Goal: Transaction & Acquisition: Book appointment/travel/reservation

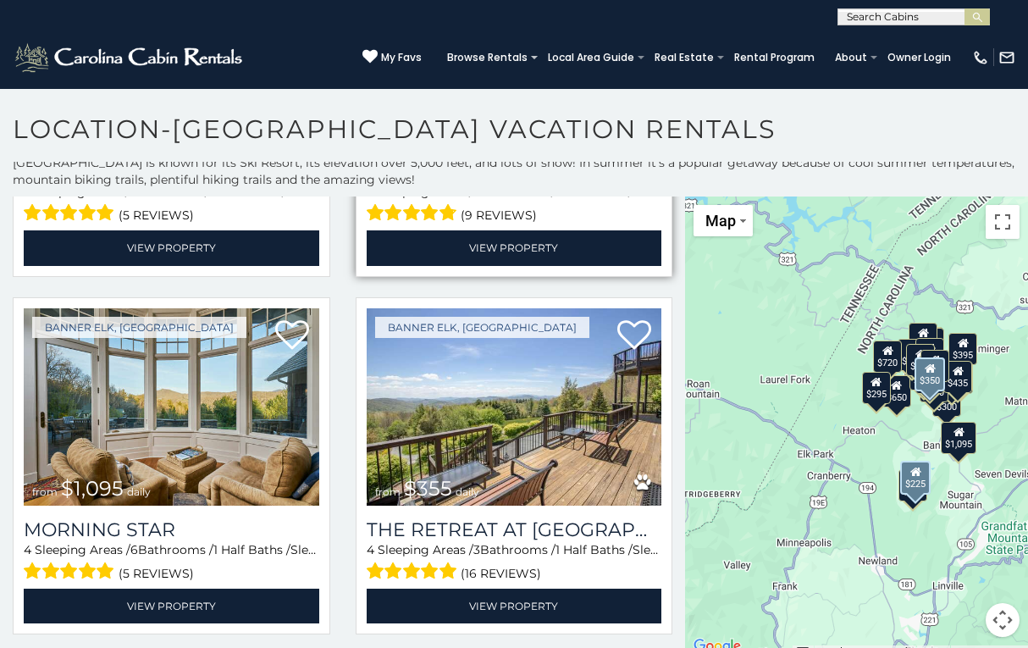
scroll to position [4670, 0]
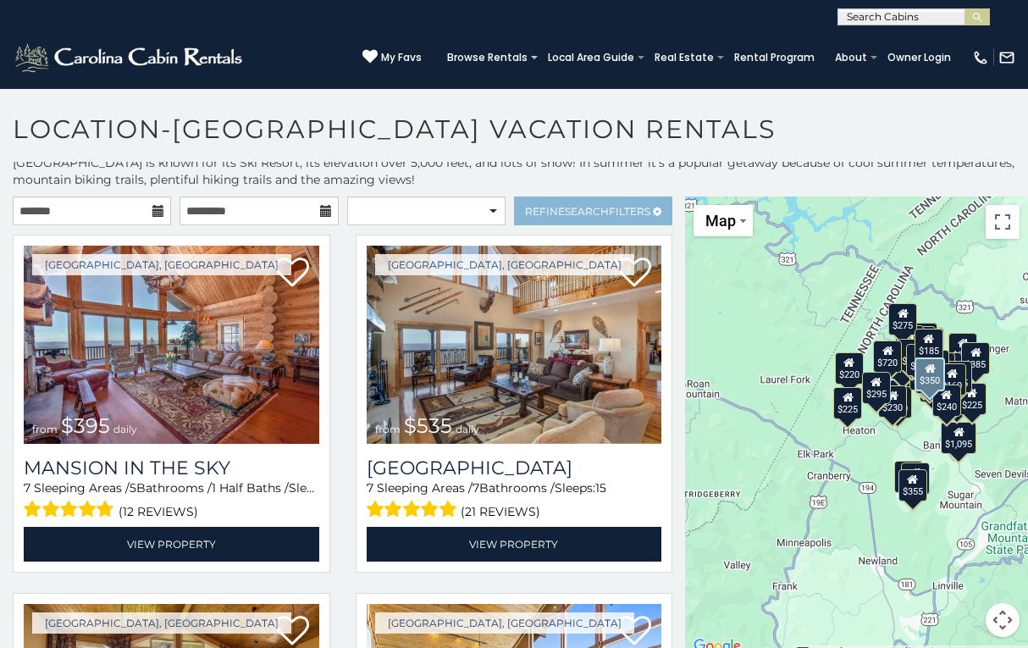
click at [566, 199] on link "Refine Search Filters" at bounding box center [593, 210] width 158 height 29
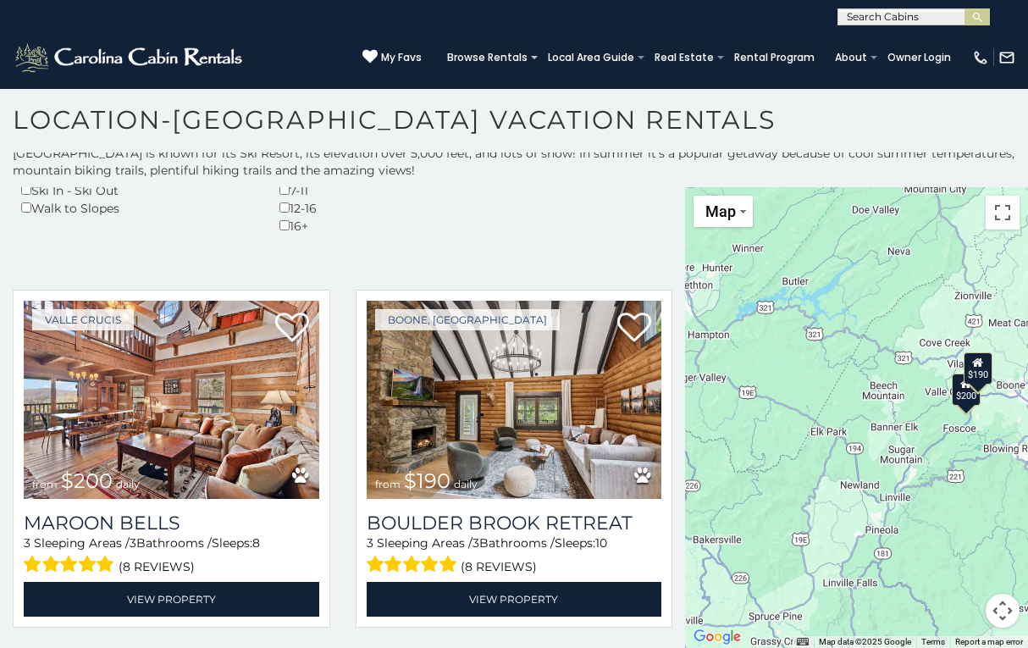
scroll to position [9, 0]
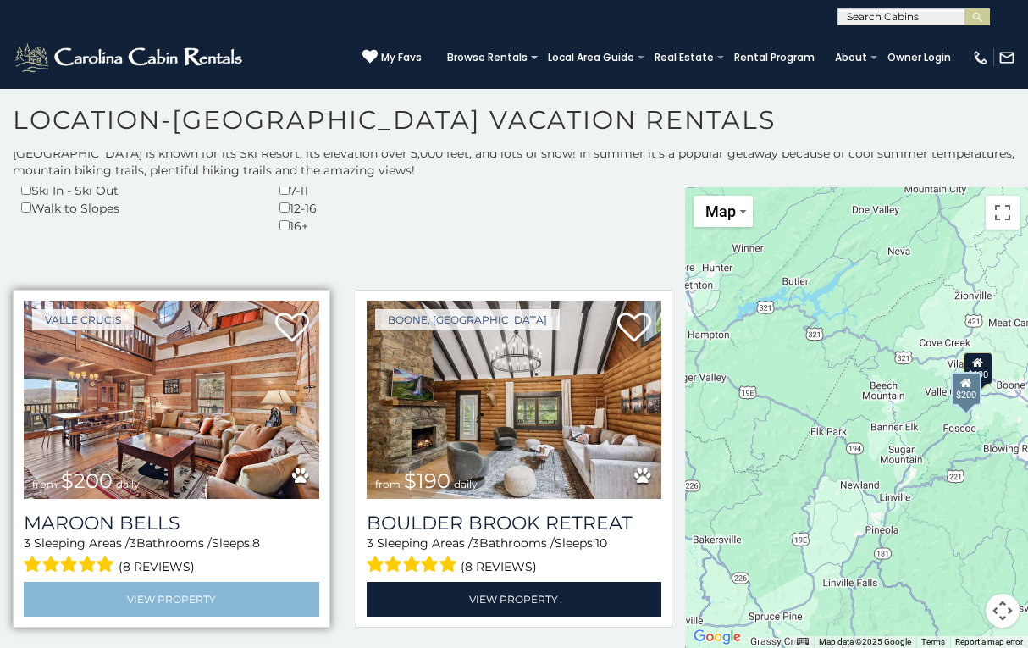
click at [141, 592] on link "View Property" at bounding box center [171, 599] width 295 height 35
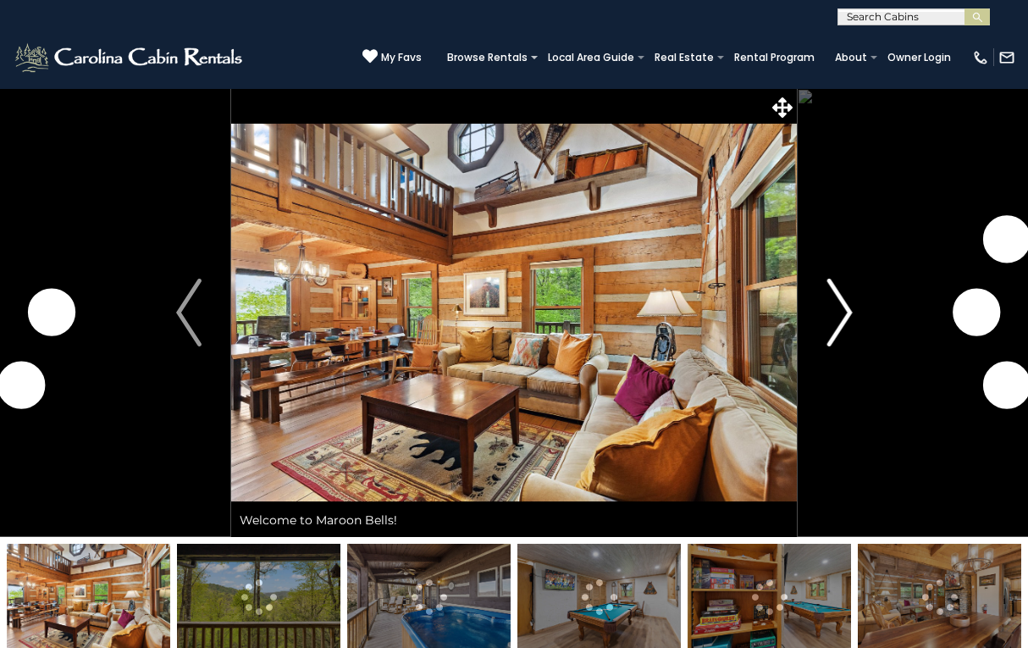
click at [829, 297] on img "Next" at bounding box center [838, 313] width 25 height 68
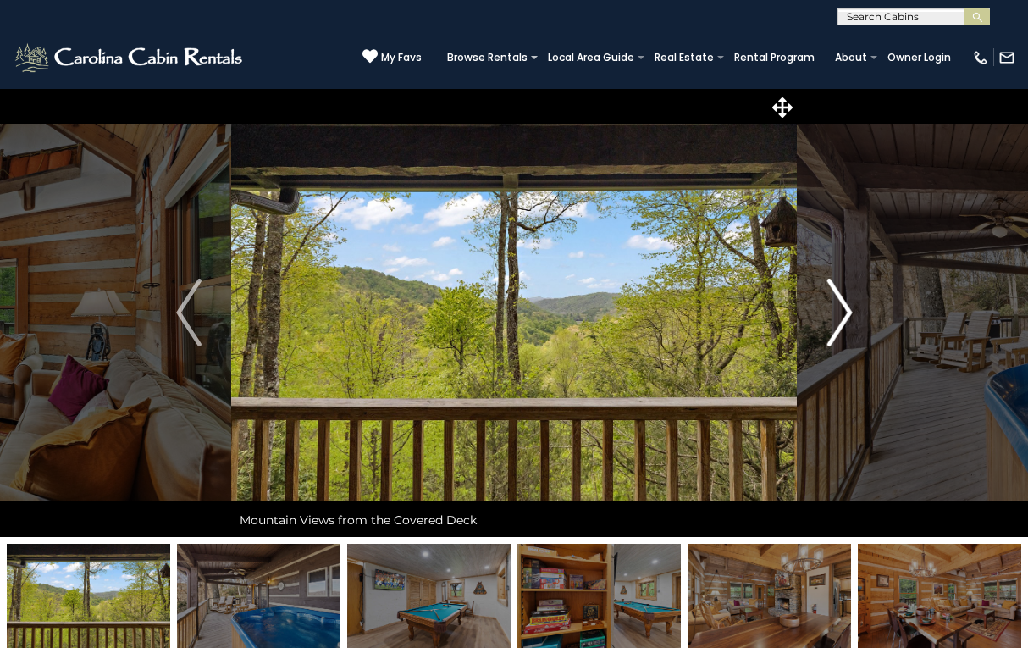
click at [845, 307] on img "Next" at bounding box center [838, 313] width 25 height 68
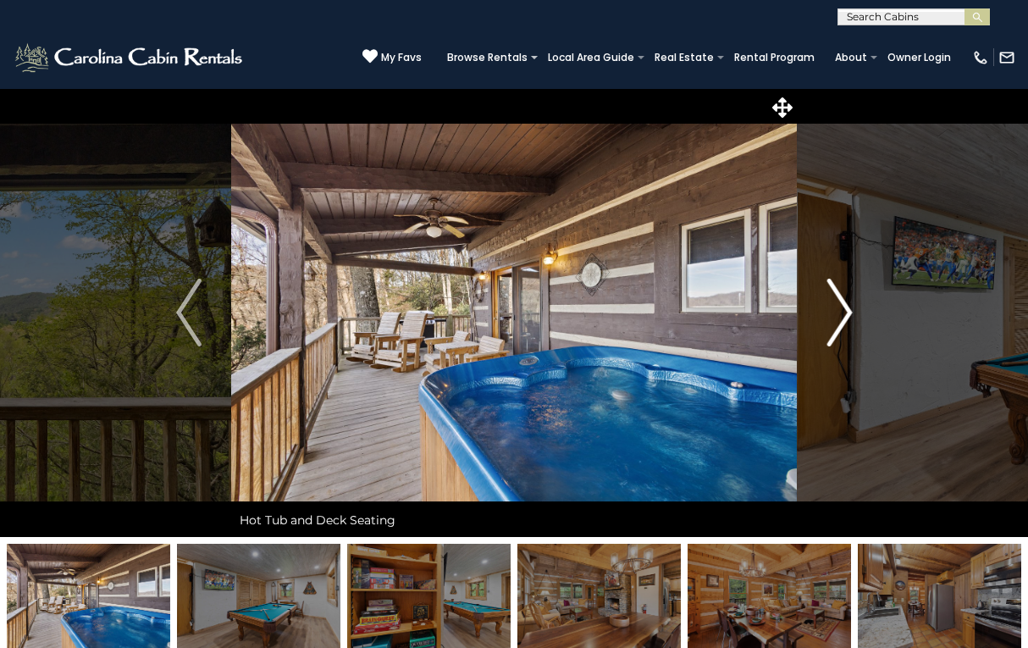
click at [831, 309] on img "Next" at bounding box center [838, 313] width 25 height 68
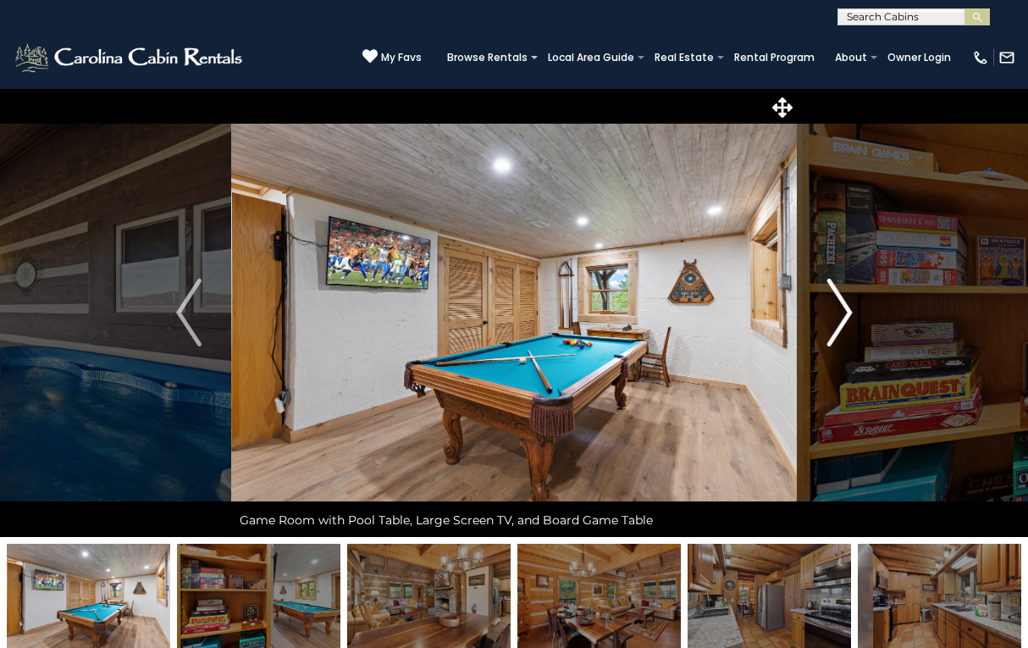
click at [832, 307] on img "Next" at bounding box center [838, 313] width 25 height 68
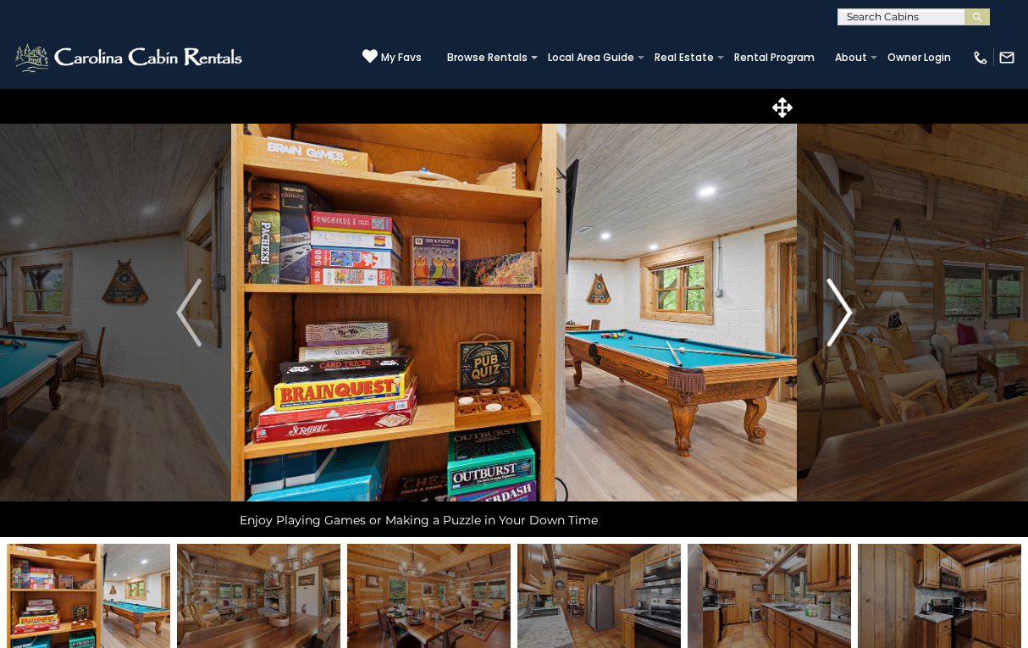
click at [828, 306] on img "Next" at bounding box center [838, 313] width 25 height 68
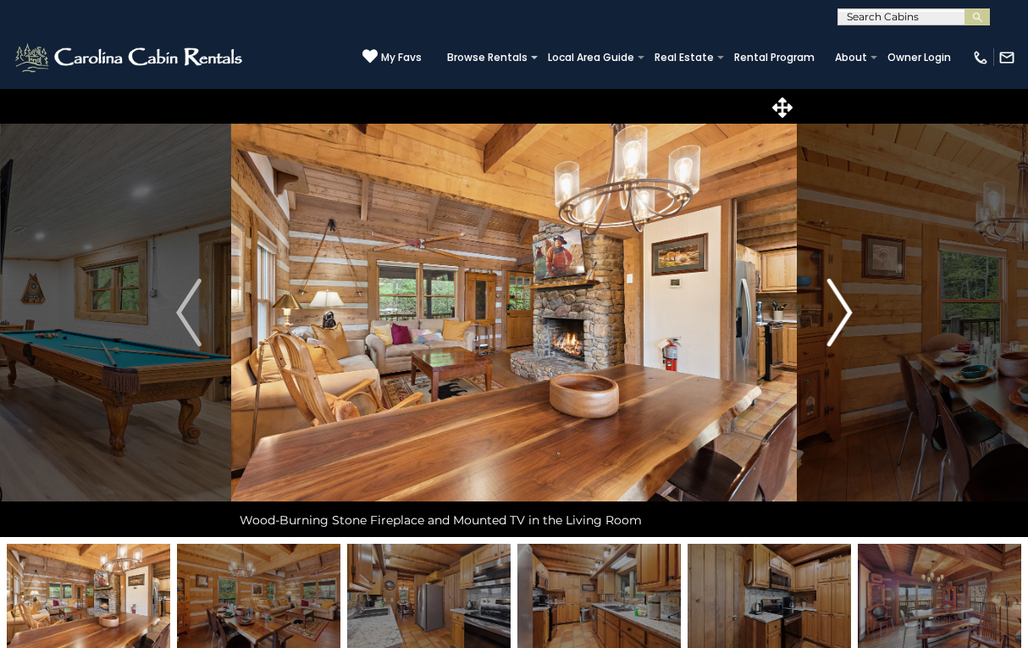
click at [827, 306] on img "Next" at bounding box center [838, 313] width 25 height 68
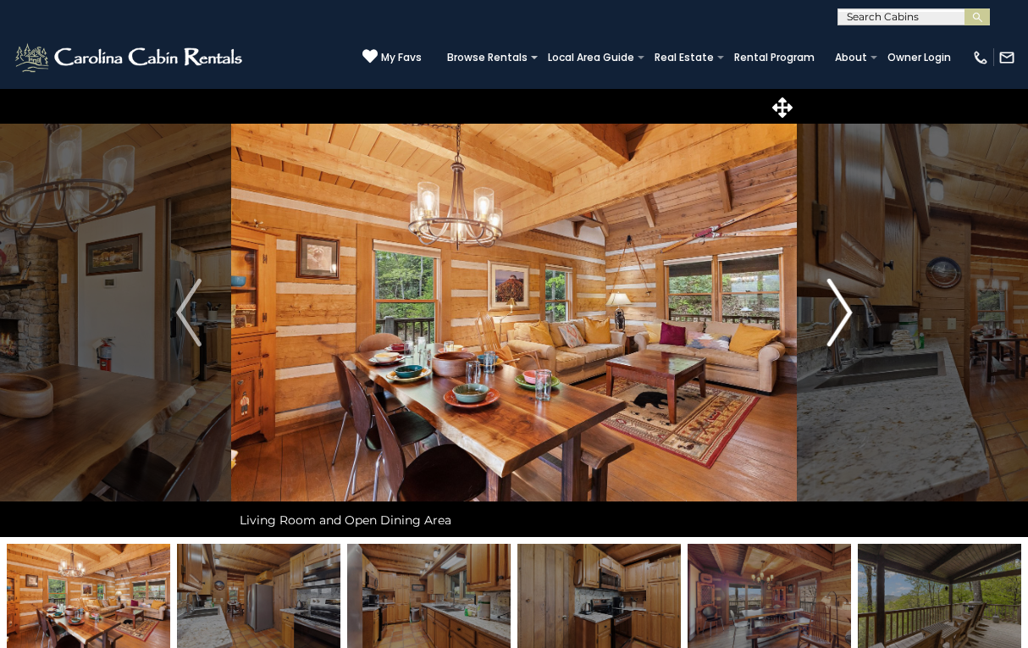
click at [827, 306] on img "Next" at bounding box center [838, 313] width 25 height 68
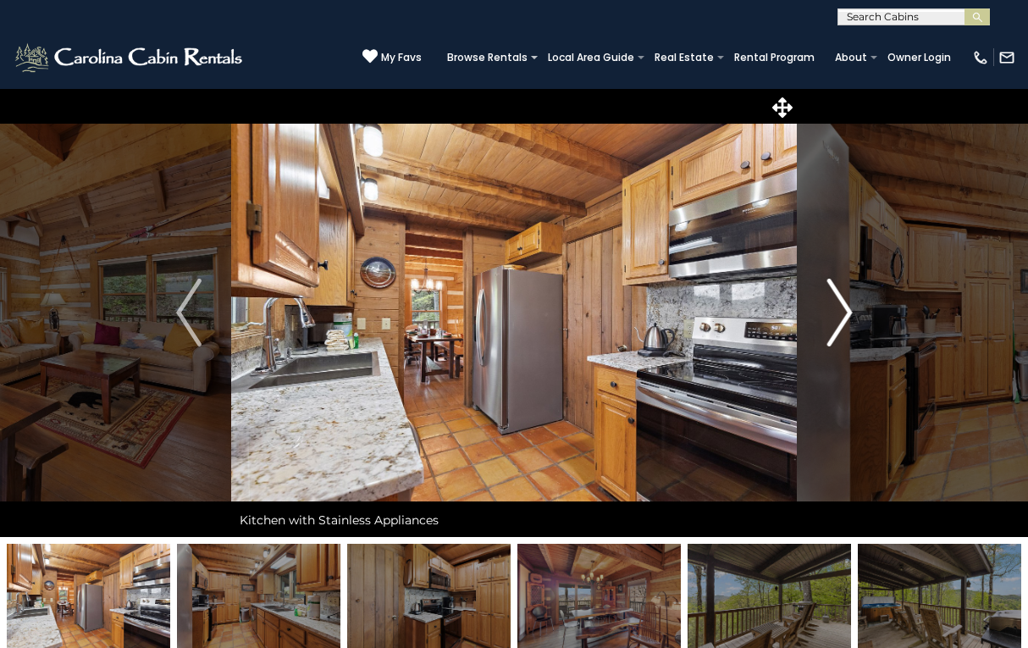
click at [828, 305] on img "Next" at bounding box center [838, 313] width 25 height 68
